Goal: Task Accomplishment & Management: Use online tool/utility

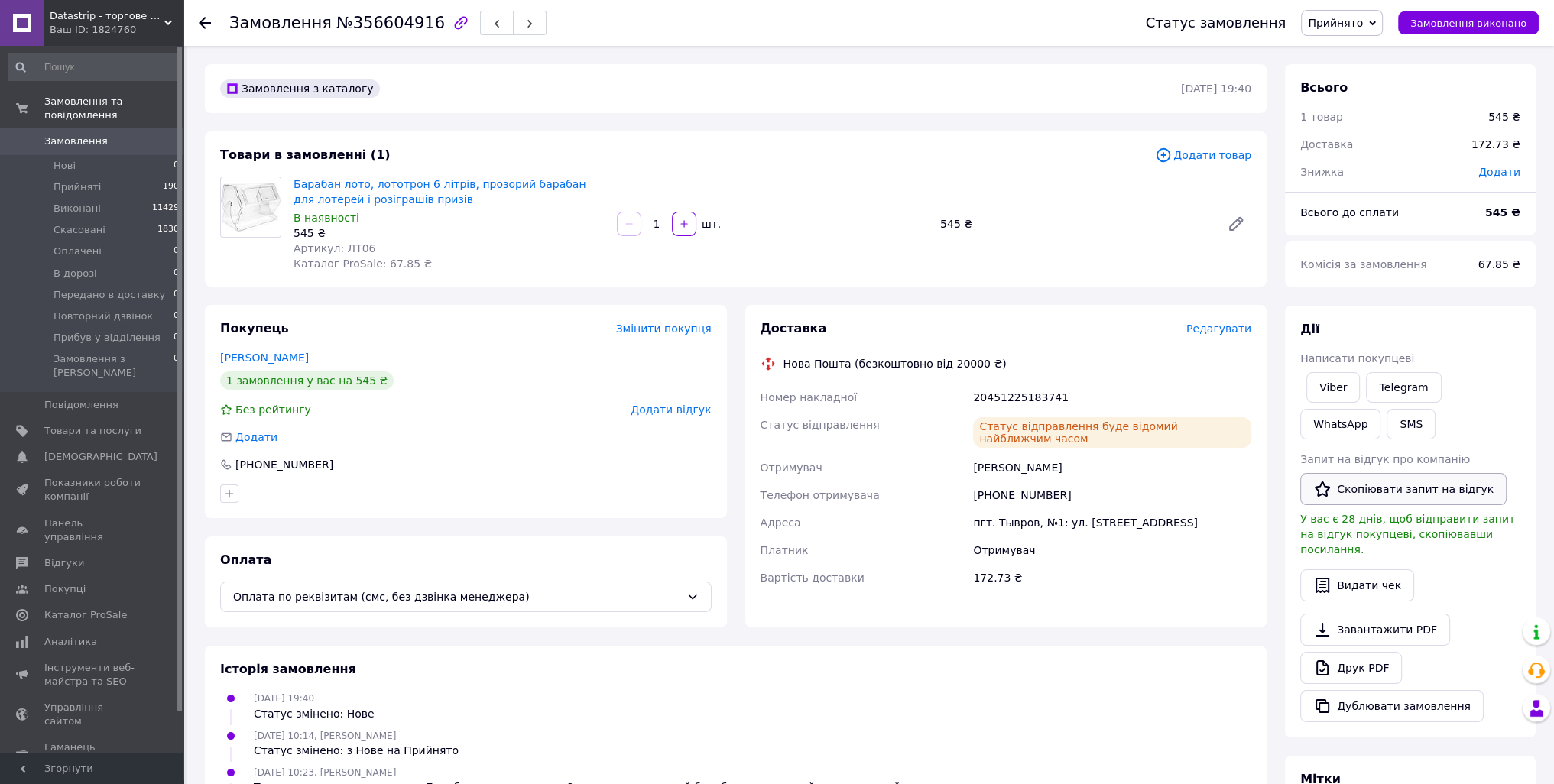
click at [1357, 490] on button "Скопіювати запит на відгук" at bounding box center [1403, 489] width 207 height 32
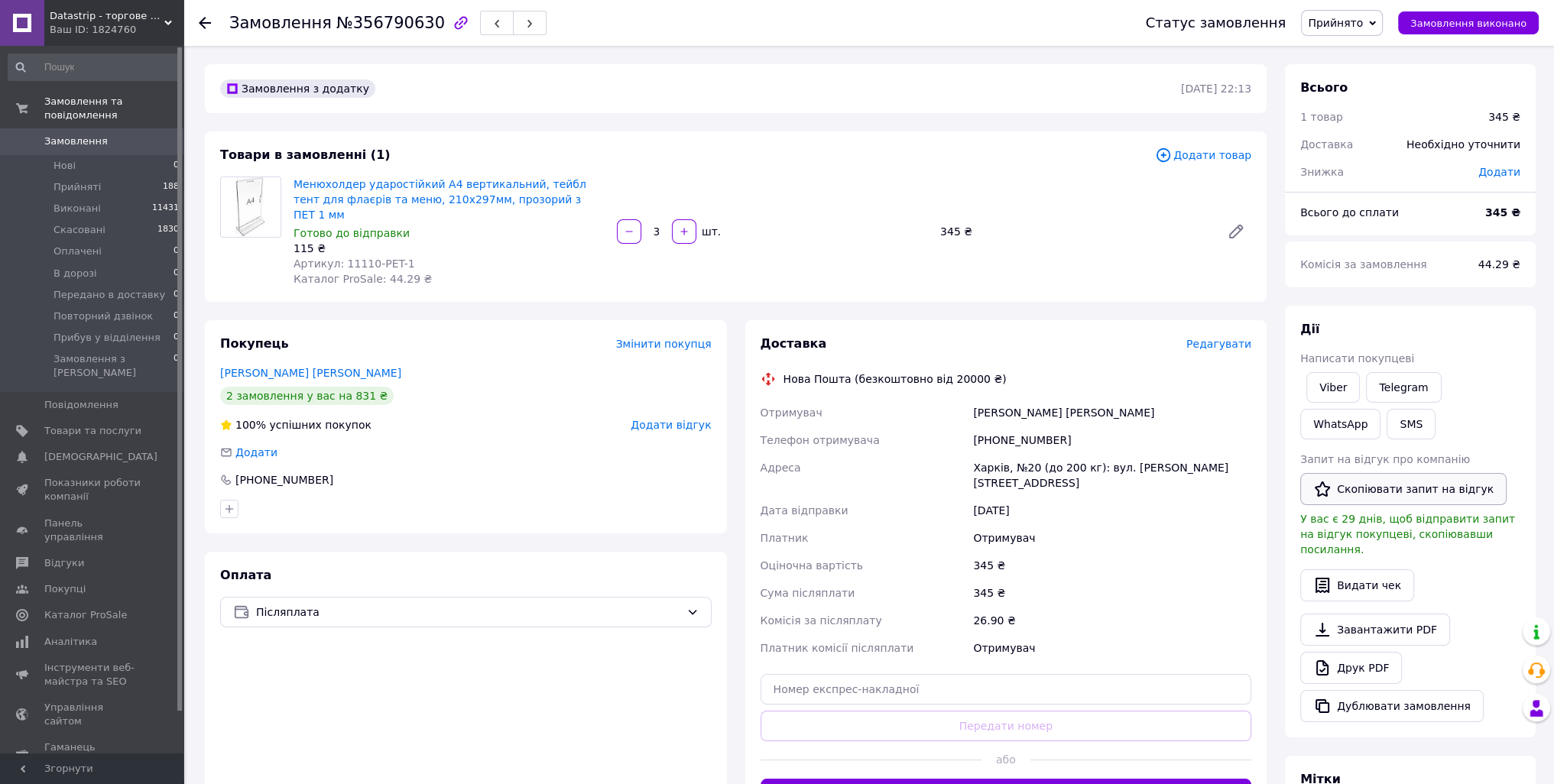
click at [1398, 484] on button "Скопіювати запит на відгук" at bounding box center [1403, 489] width 207 height 32
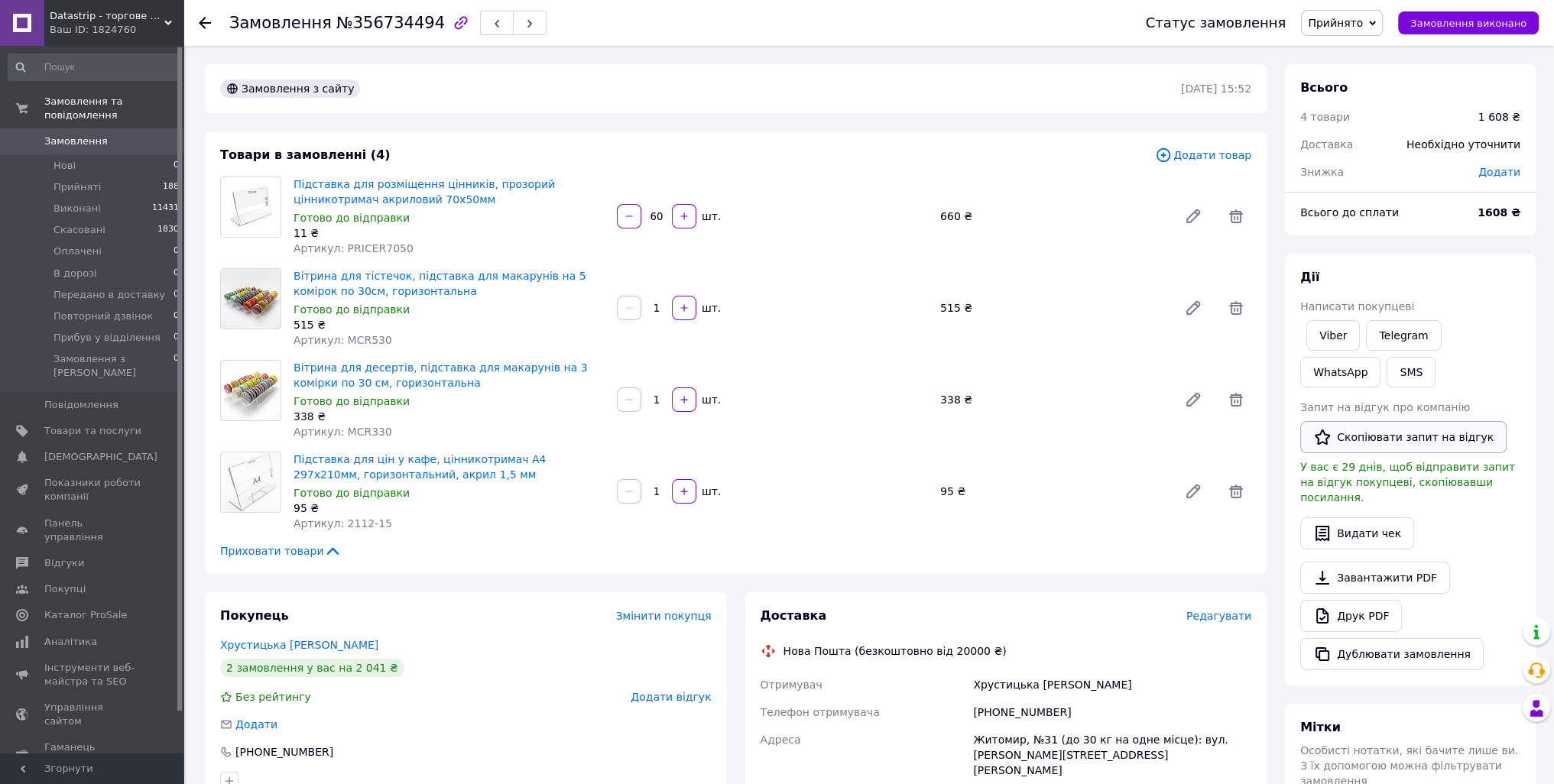
click at [1357, 446] on button "Скопіювати запит на відгук" at bounding box center [1403, 437] width 207 height 32
